Goal: Transaction & Acquisition: Download file/media

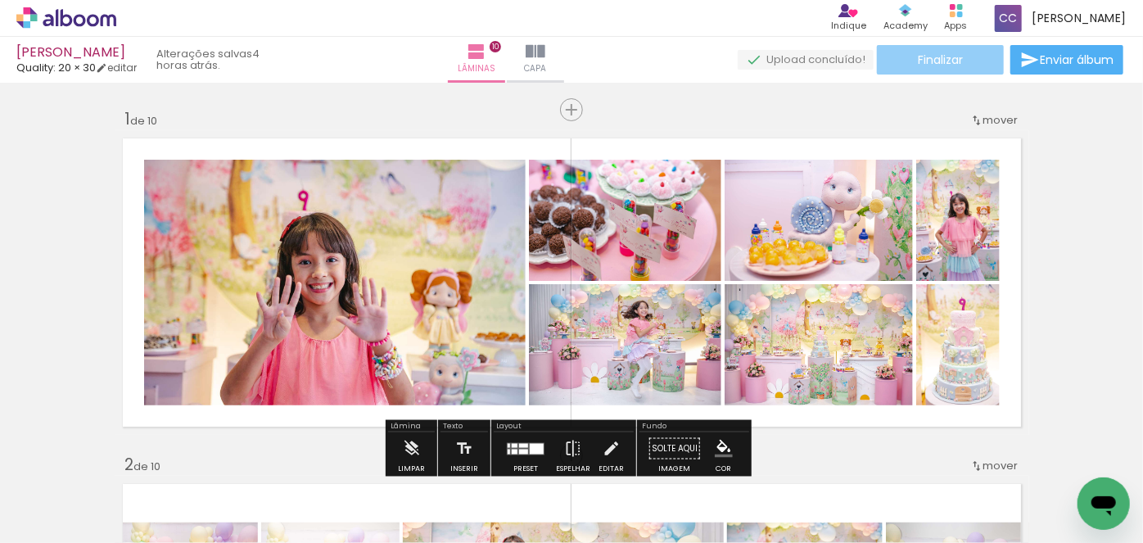
click at [939, 54] on span "Finalizar" at bounding box center [940, 59] width 45 height 11
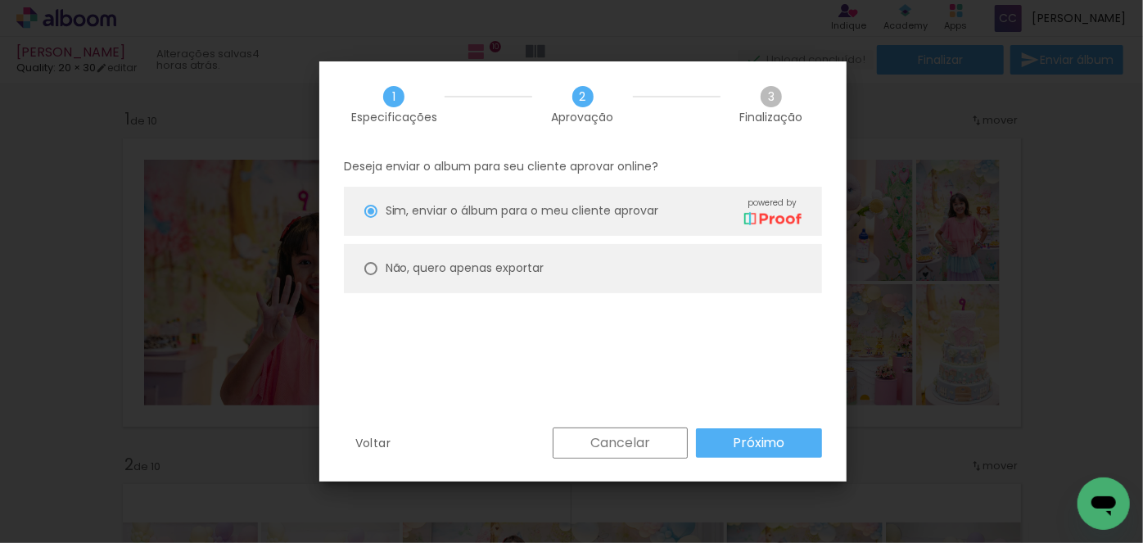
click at [0, 0] on slot "Não, quero apenas exportar" at bounding box center [0, 0] width 0 height 0
type paper-radio-button "on"
click at [0, 0] on slot "Próximo" at bounding box center [0, 0] width 0 height 0
type input "Alta, 300 DPI"
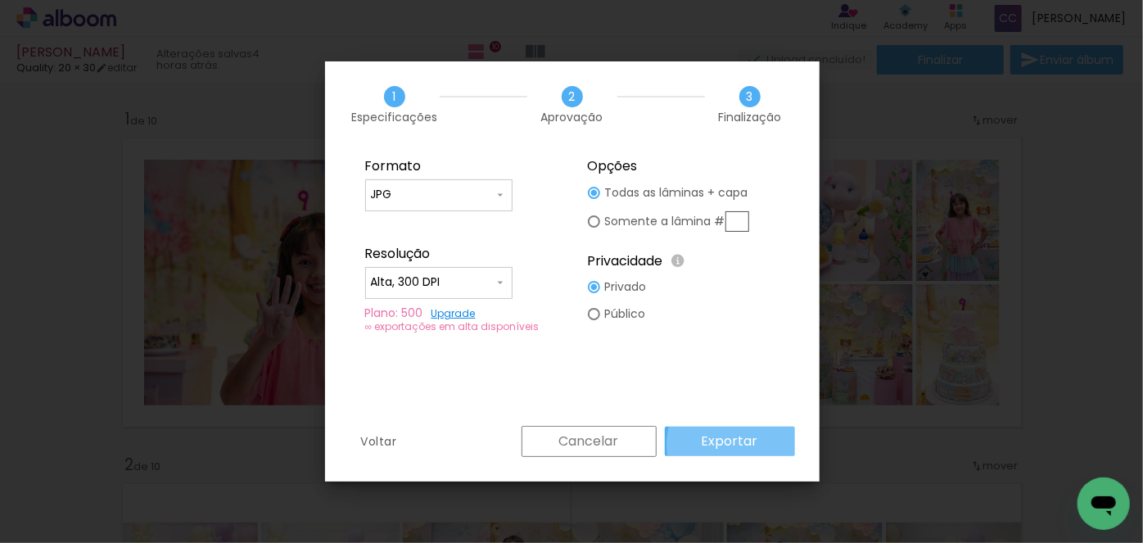
click at [0, 0] on slot "Exportar" at bounding box center [0, 0] width 0 height 0
